Goal: Information Seeking & Learning: Learn about a topic

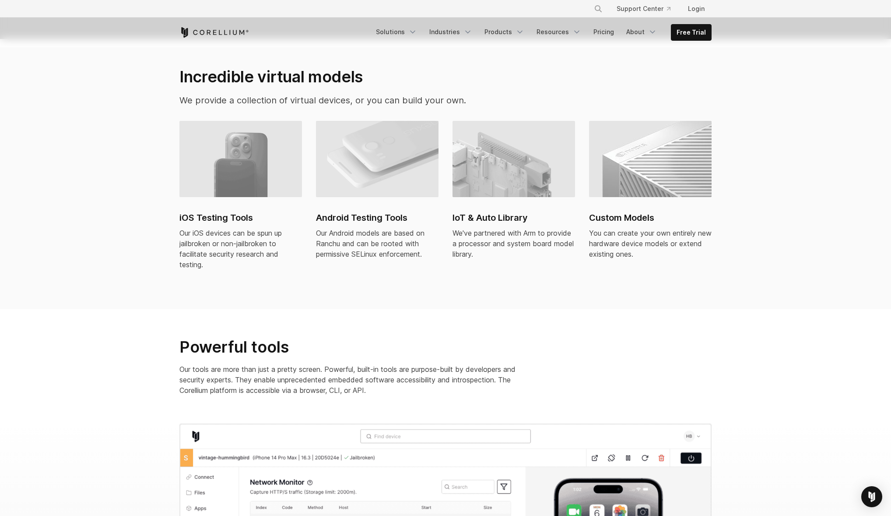
drag, startPoint x: 168, startPoint y: 207, endPoint x: 365, endPoint y: 271, distance: 207.4
click at [365, 271] on section "Incredible virtual models We provide a collection of virtual devices, or you ca…" at bounding box center [445, 174] width 891 height 270
click at [365, 271] on div "iOS Testing Tools Our iOS devices can be spun up jailbroken or non-jailbroken t…" at bounding box center [446, 211] width 550 height 181
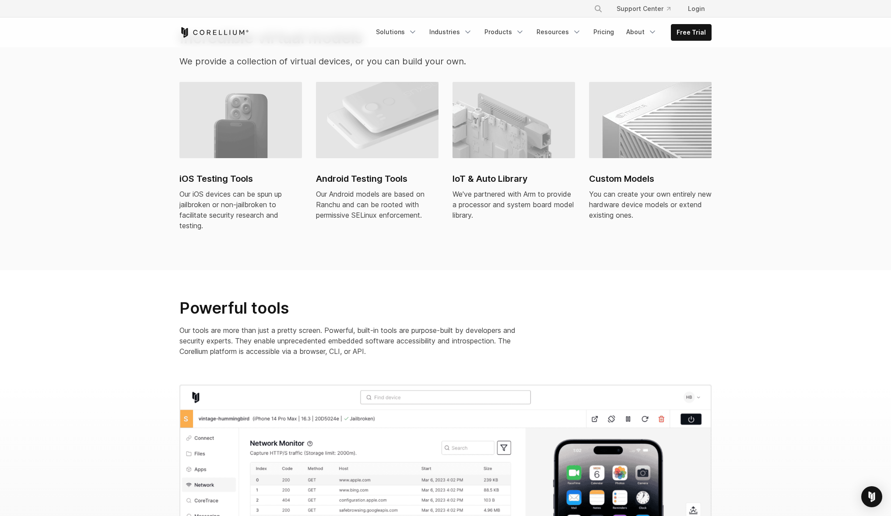
scroll to position [617, 0]
click at [628, 188] on div "You can create your own entirely new hardware device models or extend existing …" at bounding box center [650, 204] width 123 height 32
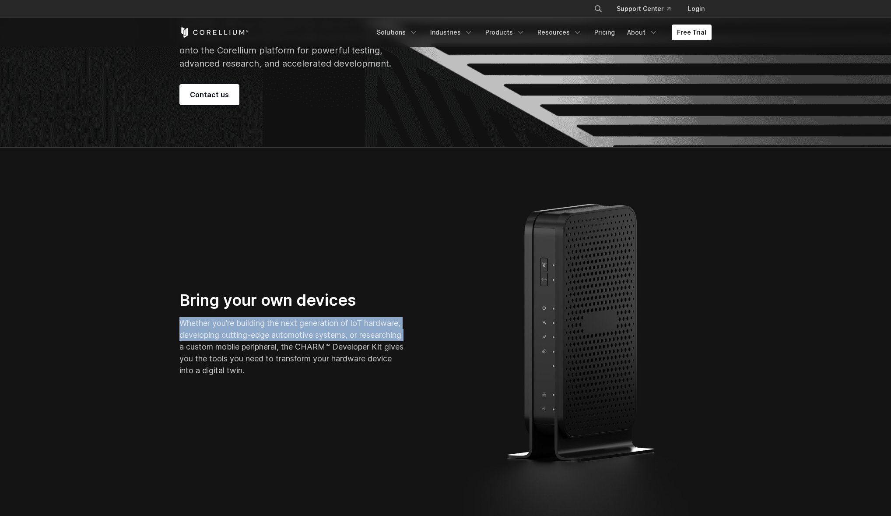
drag, startPoint x: 149, startPoint y: 327, endPoint x: 225, endPoint y: 345, distance: 78.0
click at [225, 345] on section "Bring your own devices Whether you’re building the next generation of IoT hardw…" at bounding box center [445, 337] width 891 height 379
click at [225, 345] on p "Whether you’re building the next generation of IoT hardware, developing cutting…" at bounding box center [292, 346] width 224 height 59
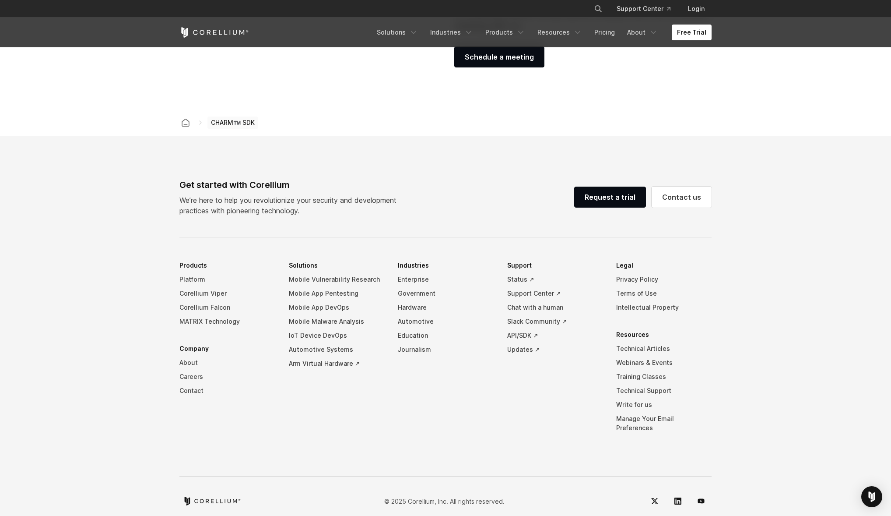
scroll to position [1414, 0]
